Goal: Find specific fact: Find contact information

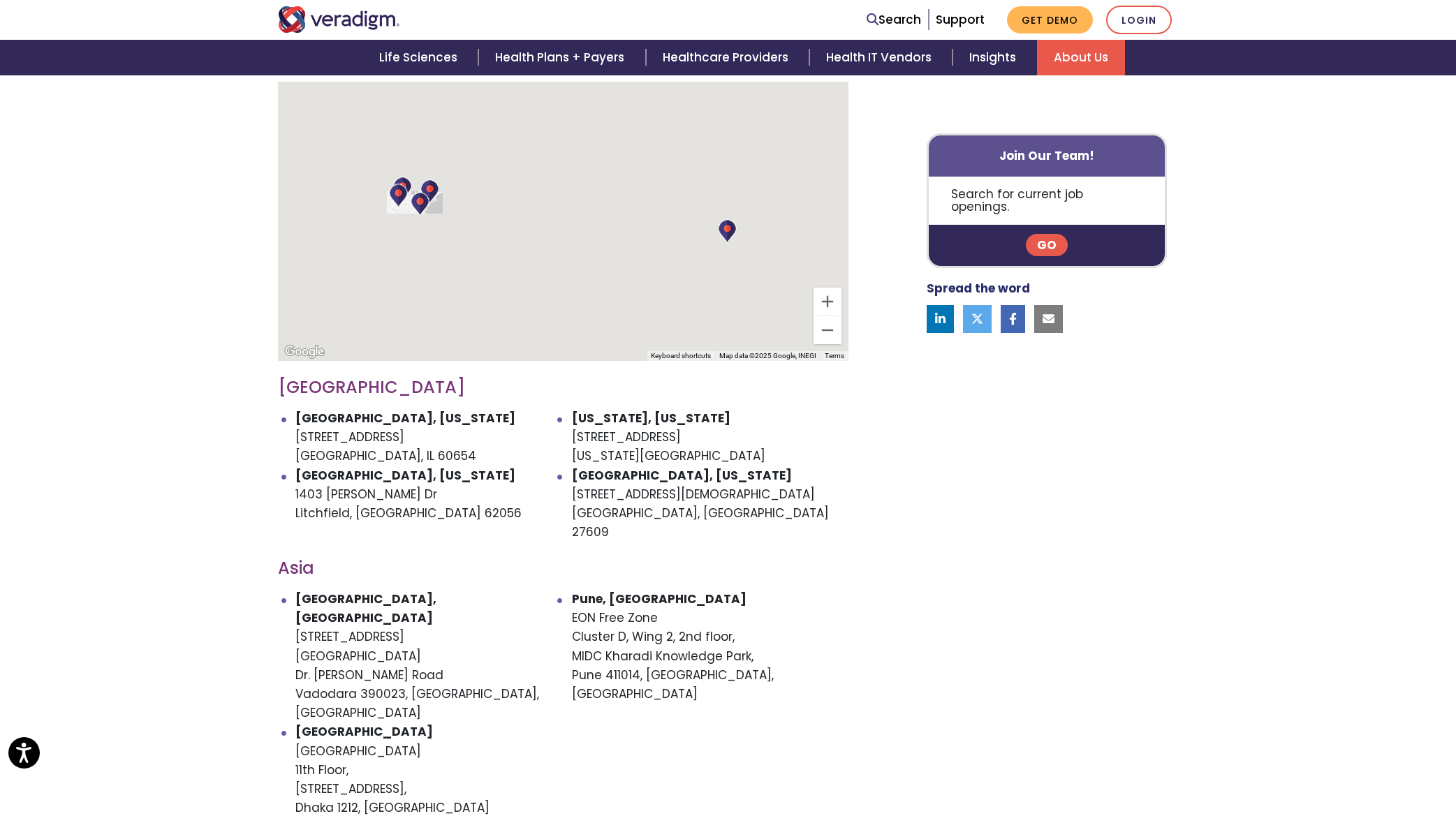
scroll to position [507, 0]
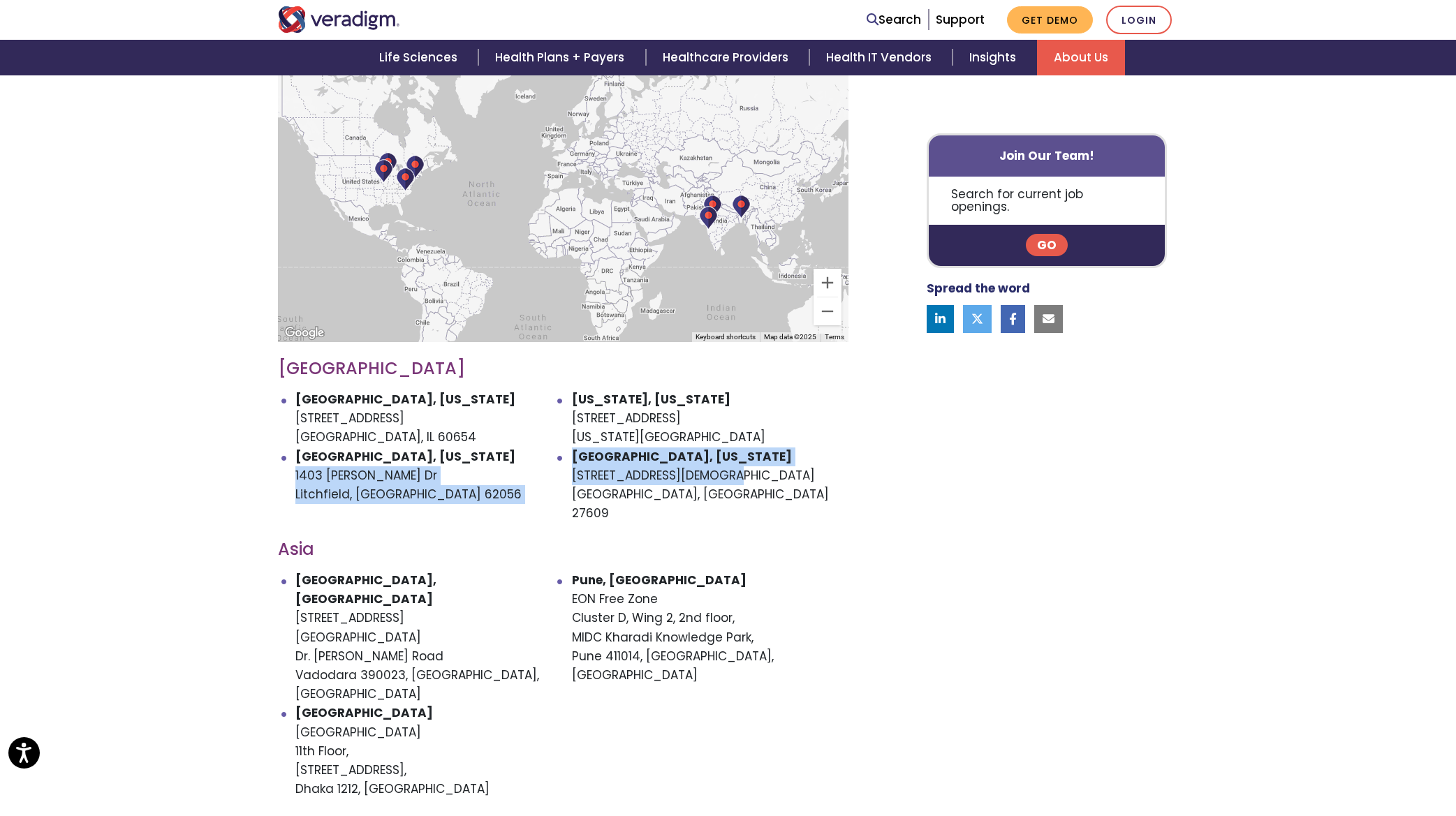
drag, startPoint x: 570, startPoint y: 456, endPoint x: 725, endPoint y: 449, distance: 155.2
click at [725, 449] on ul "[GEOGRAPHIC_DATA], [US_STATE] [STREET_ADDRESS] [US_STATE], [US_STATE] [STREET_A…" at bounding box center [562, 457] width 570 height 133
click at [726, 449] on li "[GEOGRAPHIC_DATA], [US_STATE] [STREET_ADDRESS][DEMOGRAPHIC_DATA]" at bounding box center [709, 486] width 276 height 76
drag, startPoint x: 699, startPoint y: 455, endPoint x: 570, endPoint y: 449, distance: 129.1
click at [570, 449] on ul "[GEOGRAPHIC_DATA], [US_STATE] [STREET_ADDRESS] [US_STATE], [US_STATE] [STREET_A…" at bounding box center [562, 457] width 570 height 133
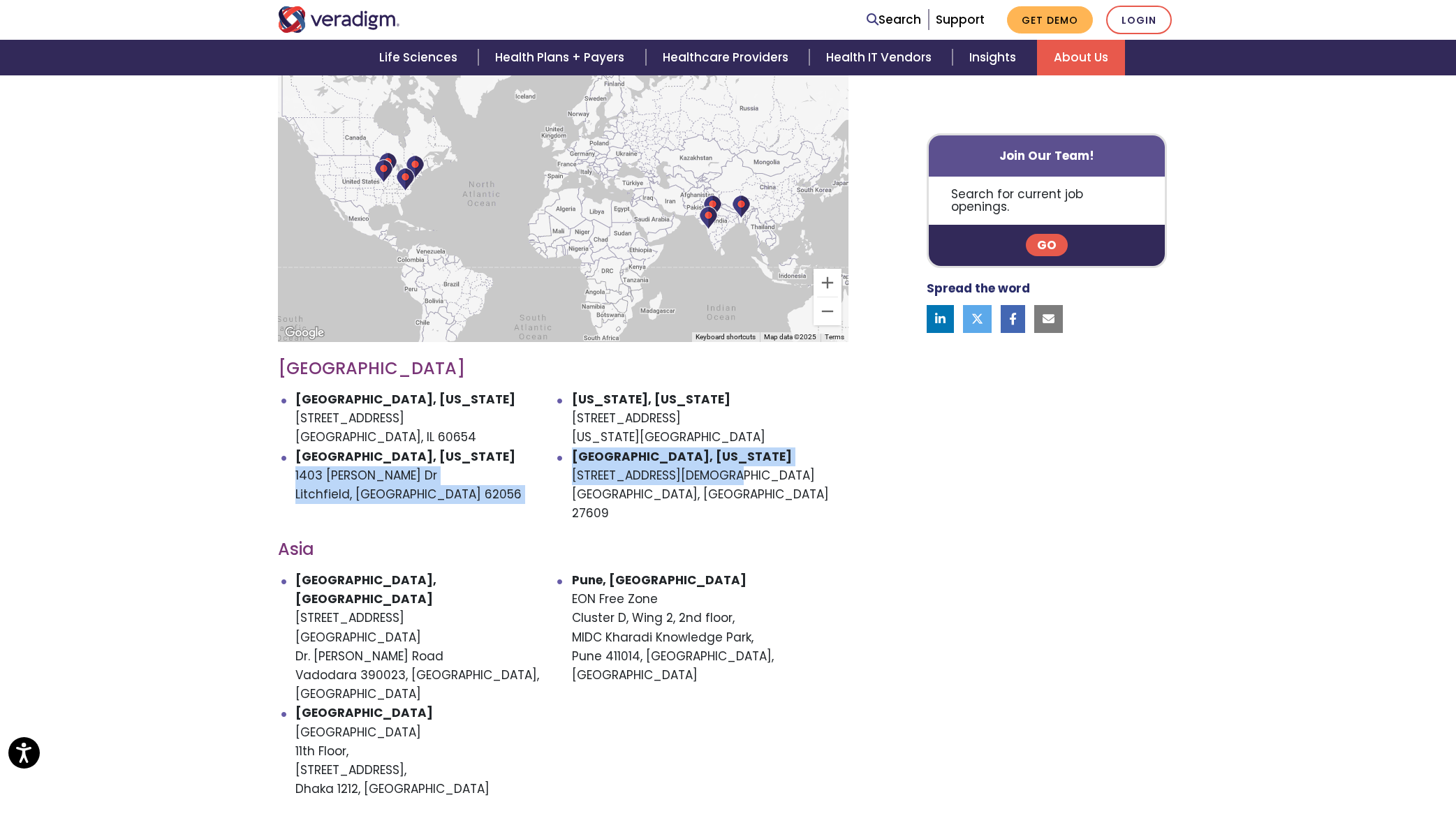
click at [585, 458] on li "[GEOGRAPHIC_DATA], [US_STATE] [STREET_ADDRESS][DEMOGRAPHIC_DATA]" at bounding box center [709, 486] width 276 height 76
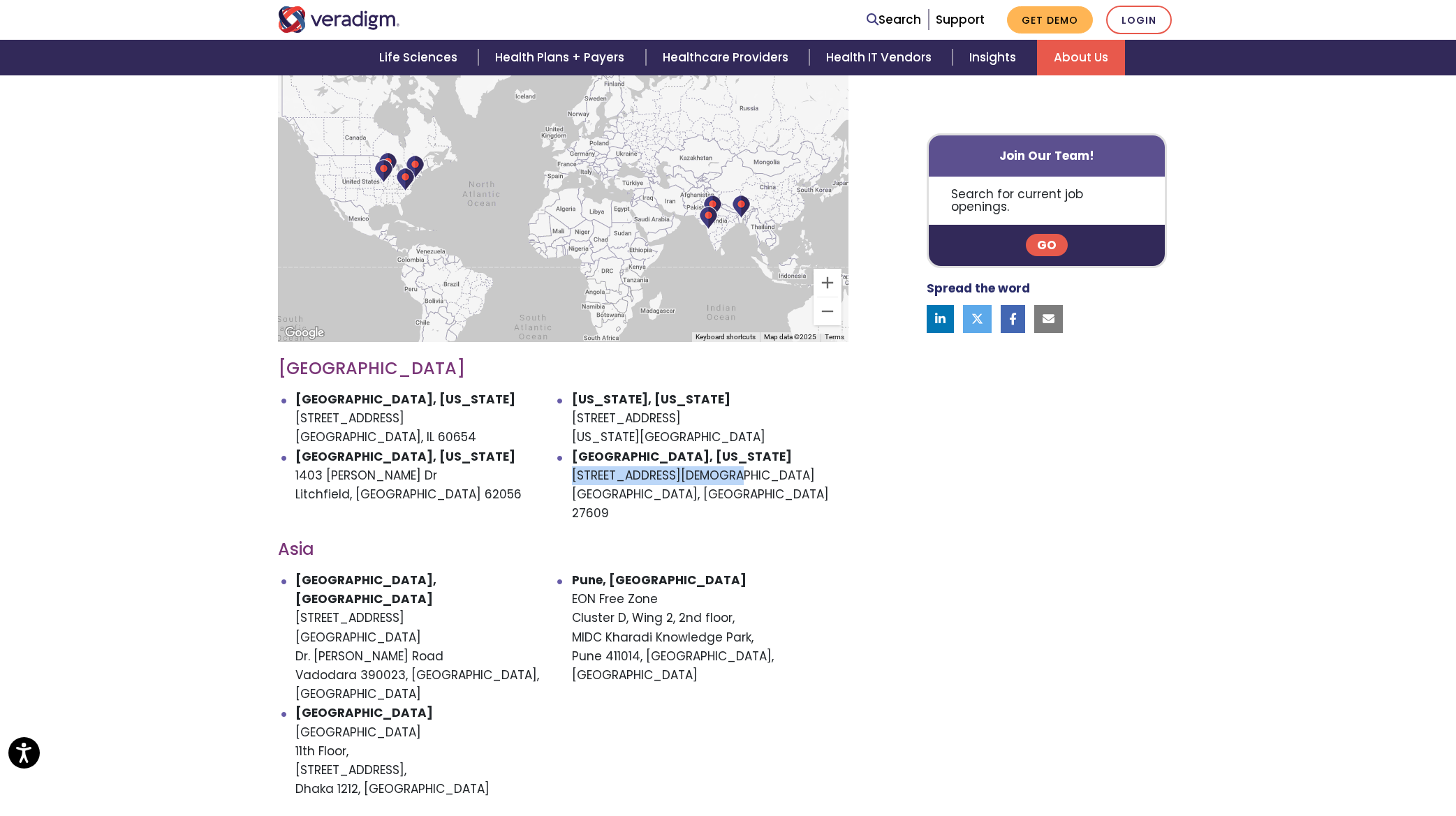
drag, startPoint x: 572, startPoint y: 459, endPoint x: 707, endPoint y: 452, distance: 135.2
click at [707, 452] on li "[GEOGRAPHIC_DATA], [US_STATE] [STREET_ADDRESS][DEMOGRAPHIC_DATA]" at bounding box center [709, 486] width 276 height 76
copy li "[STREET_ADDRESS][DEMOGRAPHIC_DATA]"
drag, startPoint x: 574, startPoint y: 479, endPoint x: 613, endPoint y: 477, distance: 39.1
click at [613, 477] on li "[GEOGRAPHIC_DATA], [US_STATE] [STREET_ADDRESS][DEMOGRAPHIC_DATA]" at bounding box center [709, 486] width 276 height 76
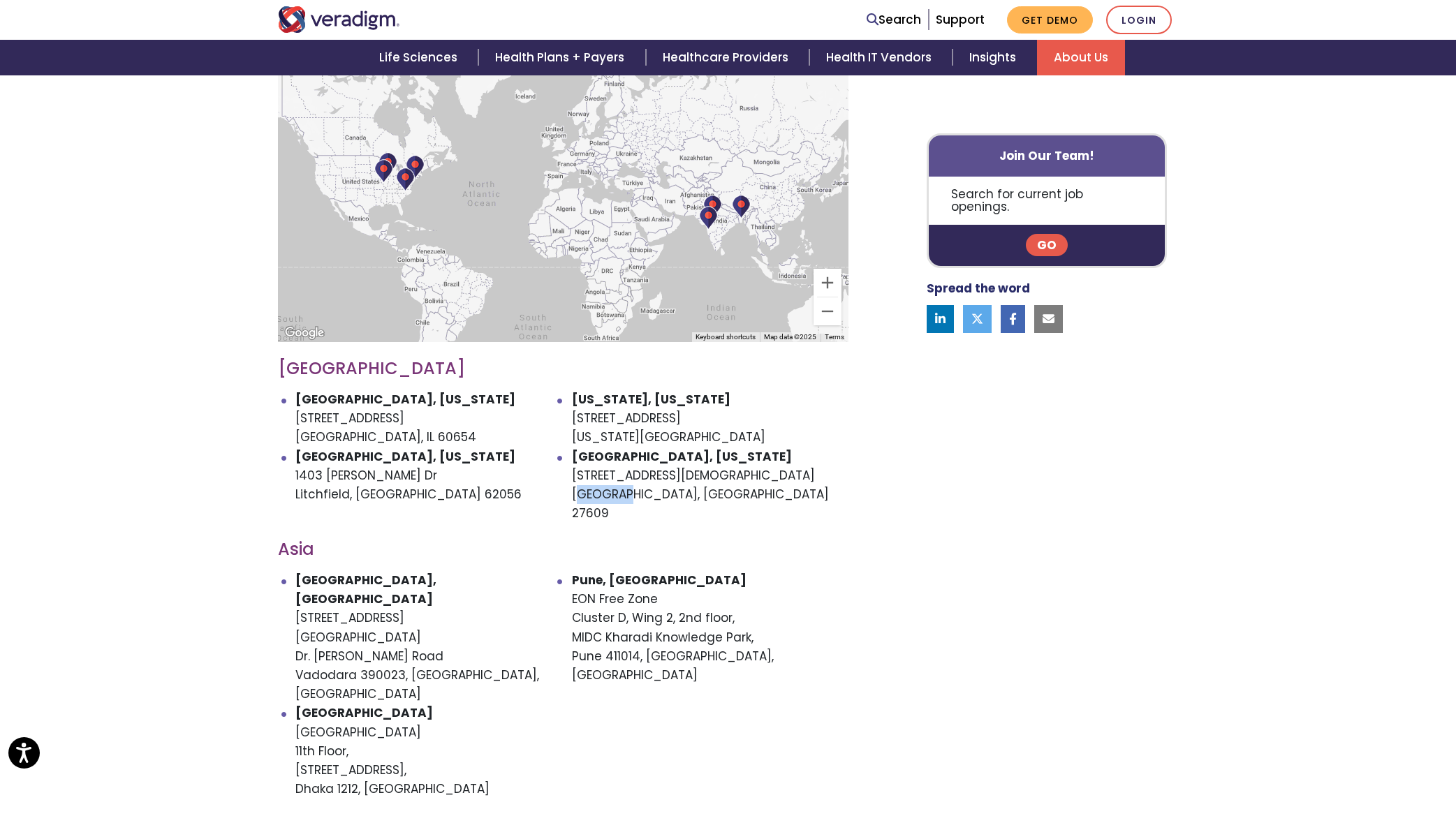
copy li "[GEOGRAPHIC_DATA]"
